Goal: Task Accomplishment & Management: Use online tool/utility

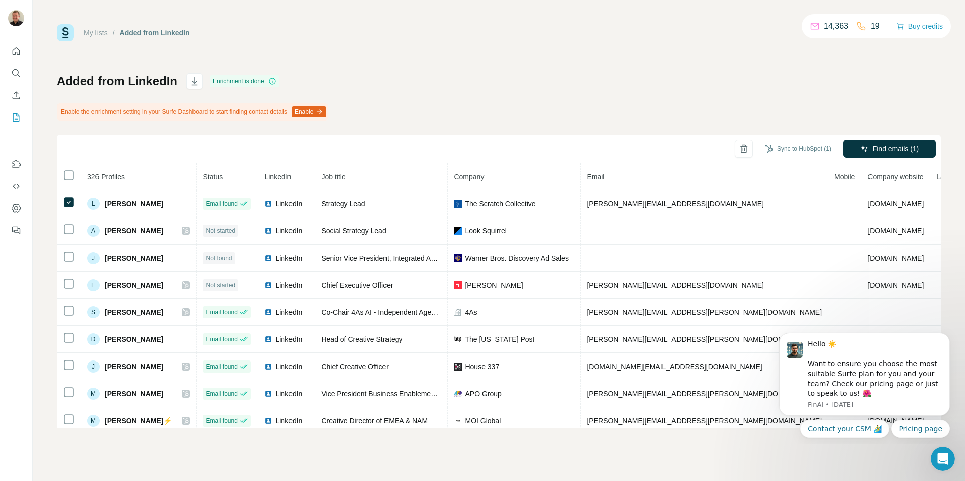
click at [810, 138] on div "Sync to HubSpot (1) Find emails (1)" at bounding box center [499, 149] width 884 height 29
click at [803, 146] on button "Sync to HubSpot (1)" at bounding box center [798, 148] width 80 height 15
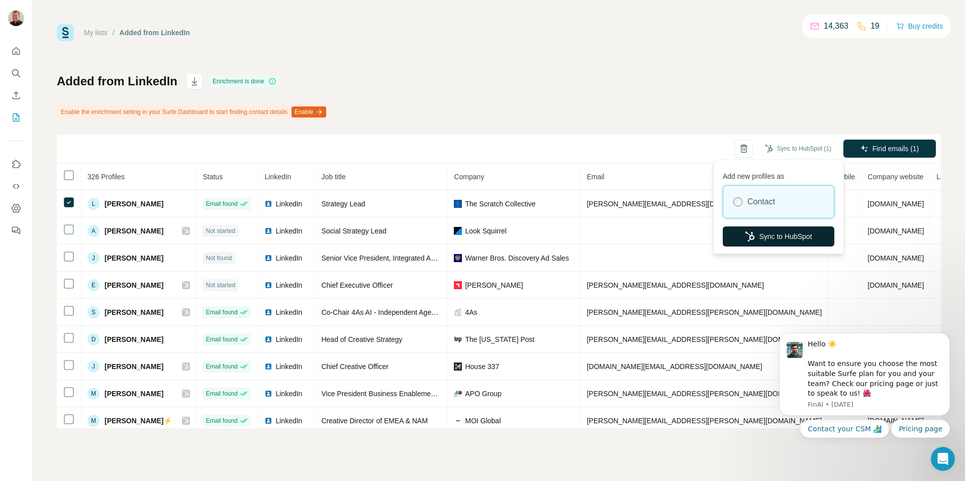
click at [775, 241] on button "Sync to HubSpot" at bounding box center [779, 237] width 112 height 20
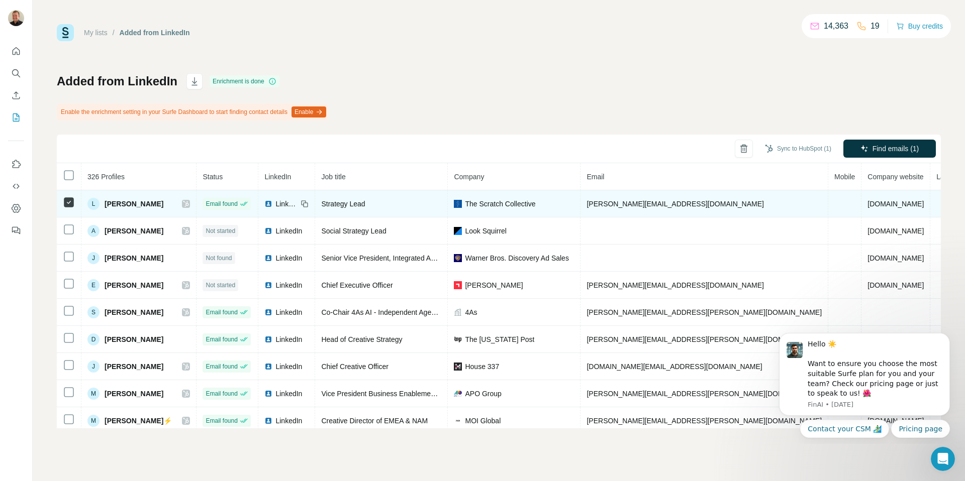
click at [189, 203] on icon at bounding box center [186, 204] width 6 height 6
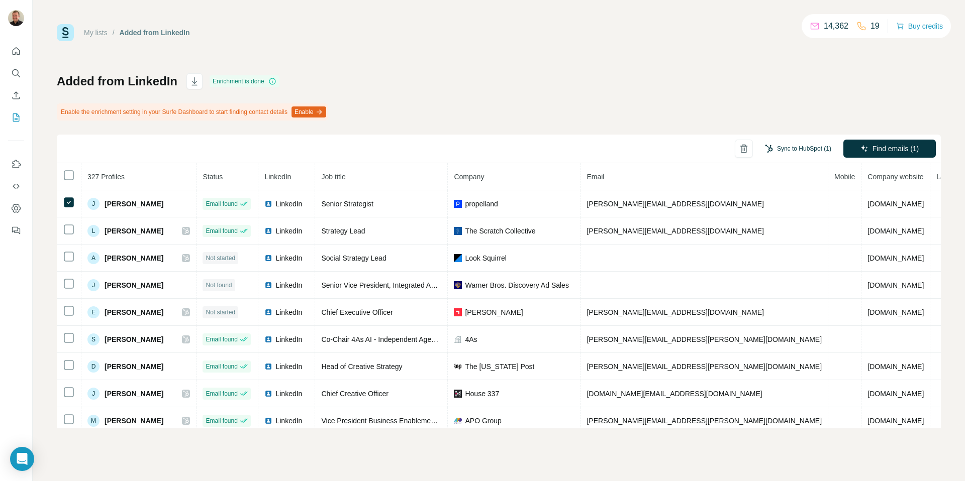
click at [807, 142] on button "Sync to HubSpot (1)" at bounding box center [798, 148] width 80 height 15
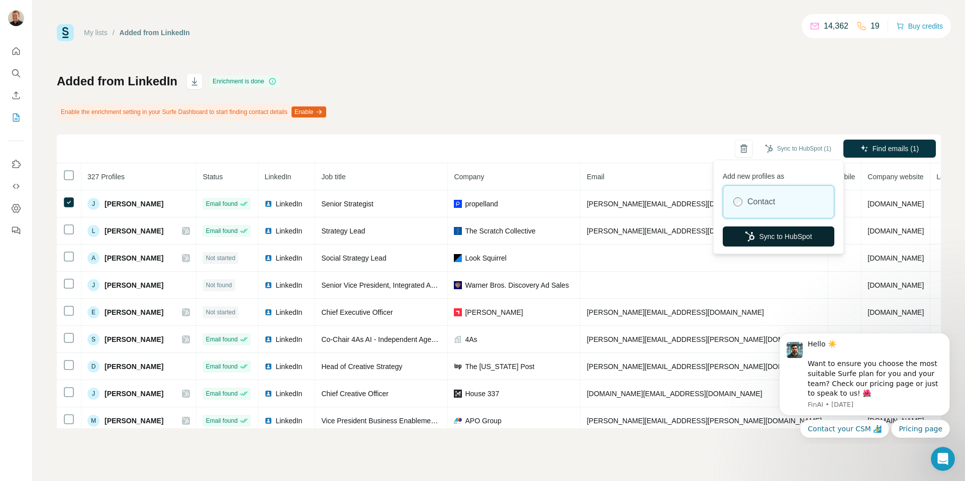
click at [763, 236] on button "Sync to HubSpot" at bounding box center [779, 237] width 112 height 20
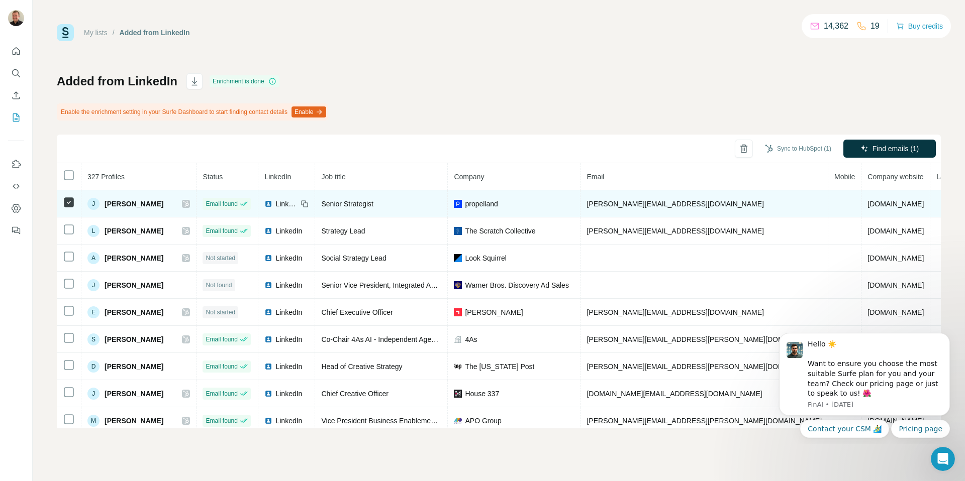
click at [190, 203] on div at bounding box center [186, 204] width 8 height 8
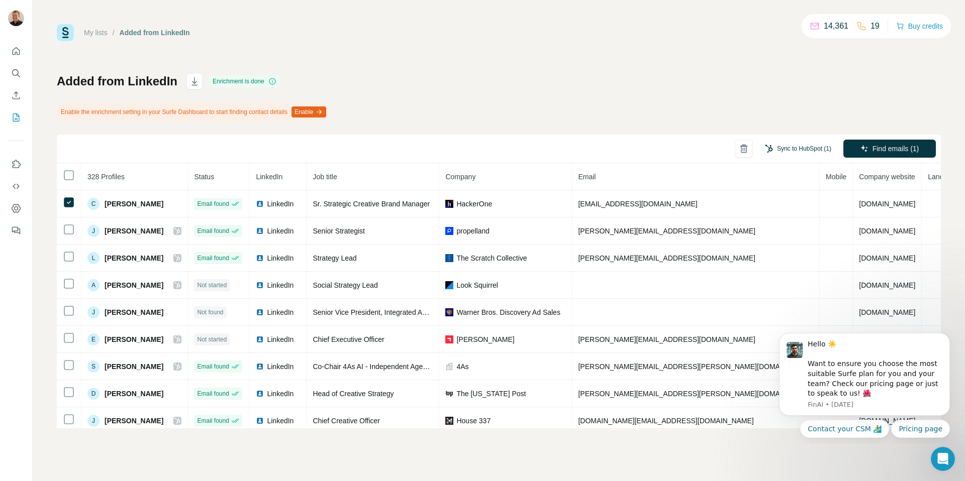
click at [809, 149] on button "Sync to HubSpot (1)" at bounding box center [798, 148] width 80 height 15
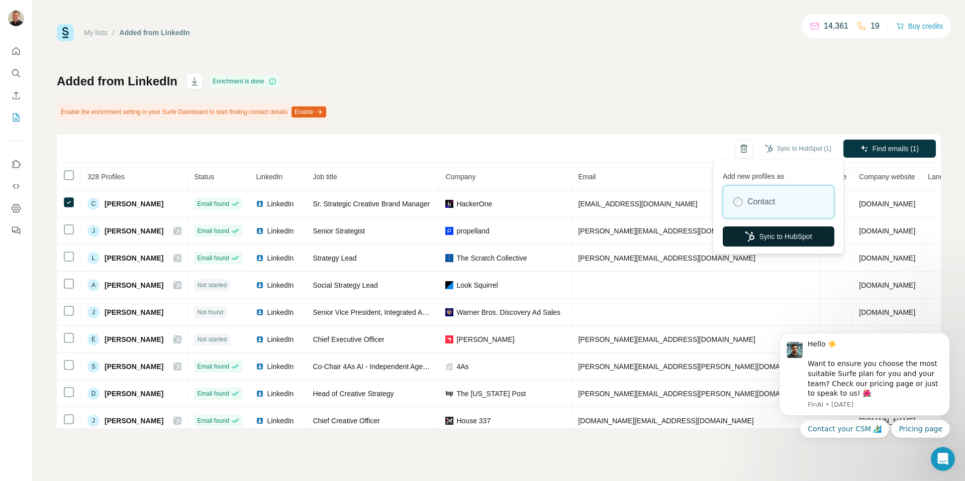
click at [792, 237] on button "Sync to HubSpot" at bounding box center [779, 237] width 112 height 20
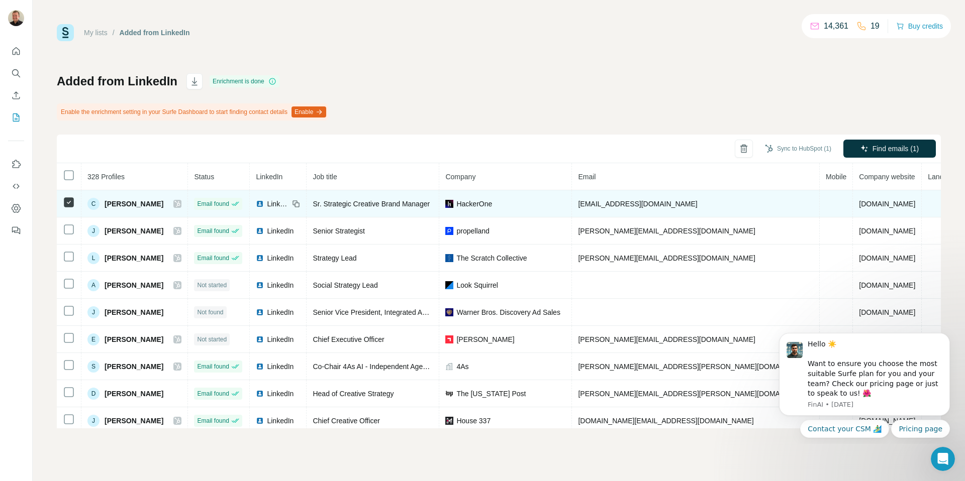
click at [180, 200] on icon at bounding box center [177, 204] width 6 height 8
